Goal: Browse casually: Explore the website without a specific task or goal

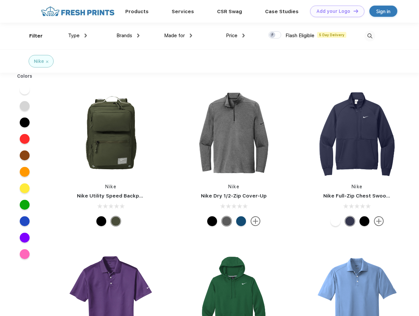
scroll to position [0, 0]
click at [335, 11] on link "Add your Logo Design Tool" at bounding box center [337, 12] width 54 height 12
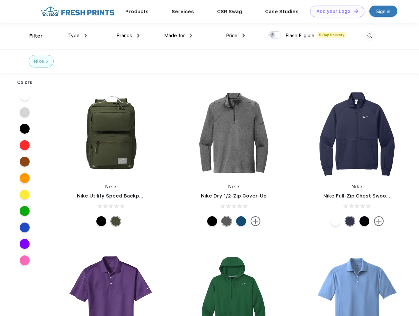
click at [0, 0] on div "Design Tool" at bounding box center [0, 0] width 0 height 0
click at [353, 11] on link "Add your Logo Design Tool" at bounding box center [337, 12] width 54 height 12
click at [32, 36] on div "Filter" at bounding box center [35, 36] width 13 height 8
click at [78, 36] on span "Type" at bounding box center [74, 36] width 12 height 6
click at [128, 36] on span "Brands" at bounding box center [125, 36] width 16 height 6
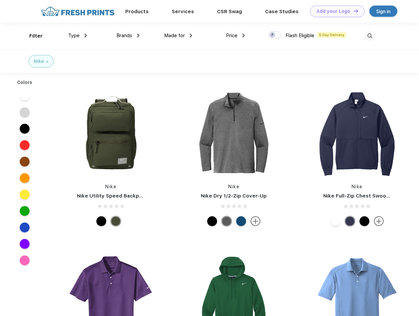
click at [178, 36] on span "Made for" at bounding box center [174, 36] width 21 height 6
click at [236, 36] on span "Price" at bounding box center [232, 36] width 12 height 6
click at [275, 35] on div at bounding box center [275, 34] width 13 height 7
click at [273, 35] on input "checkbox" at bounding box center [271, 33] width 4 height 4
click at [370, 36] on img at bounding box center [370, 36] width 11 height 11
